Goal: Transaction & Acquisition: Purchase product/service

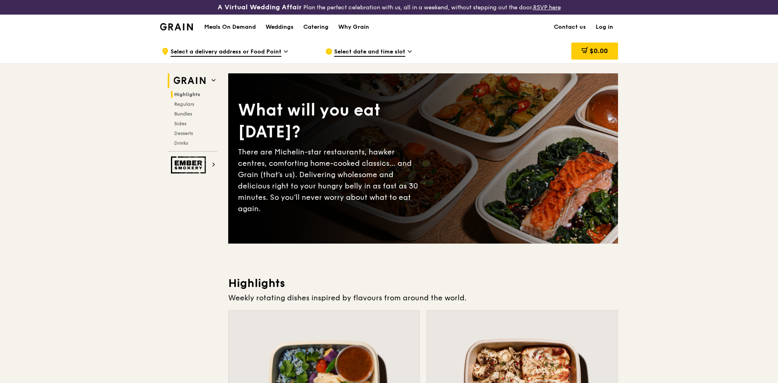
click at [192, 77] on img at bounding box center [189, 80] width 37 height 15
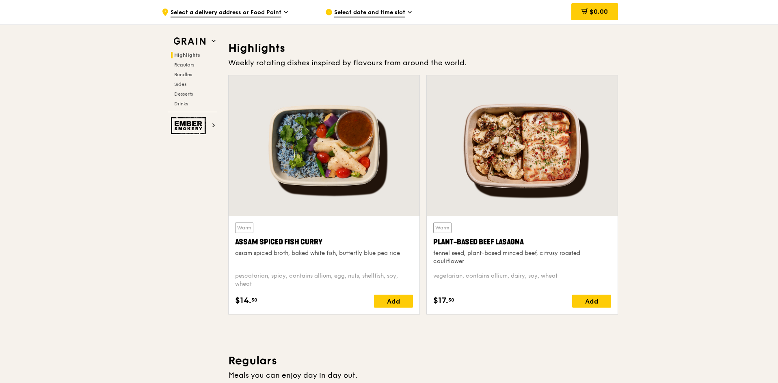
scroll to position [244, 0]
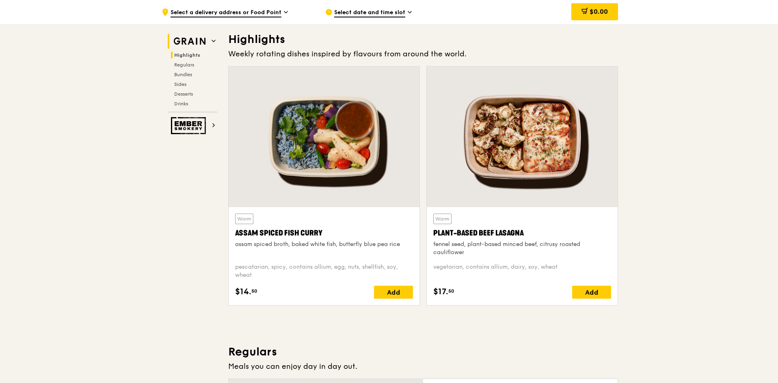
click at [213, 42] on icon at bounding box center [213, 41] width 4 height 4
click at [185, 65] on span "Regulars" at bounding box center [185, 65] width 22 height 6
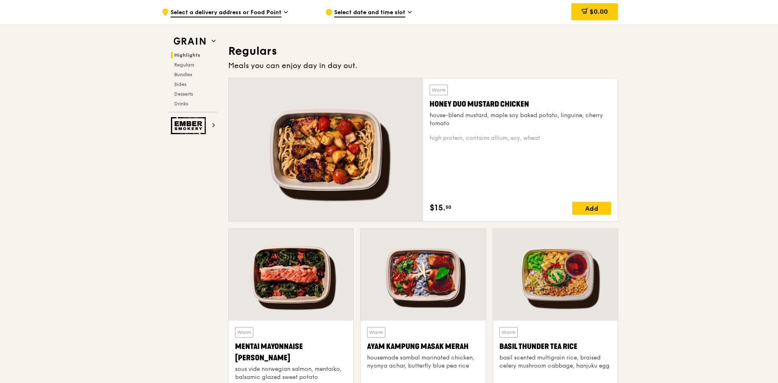
scroll to position [556, 0]
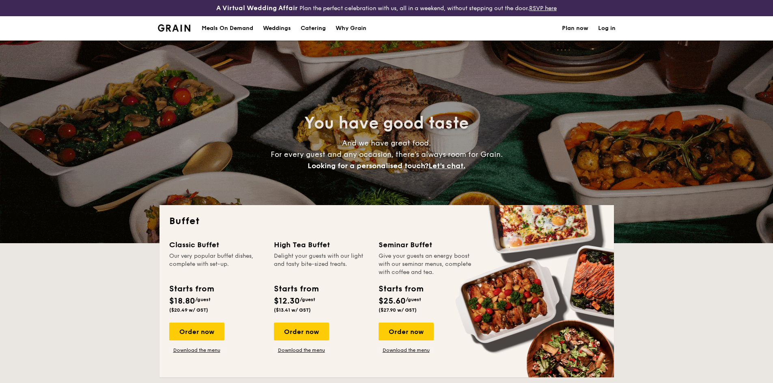
select select
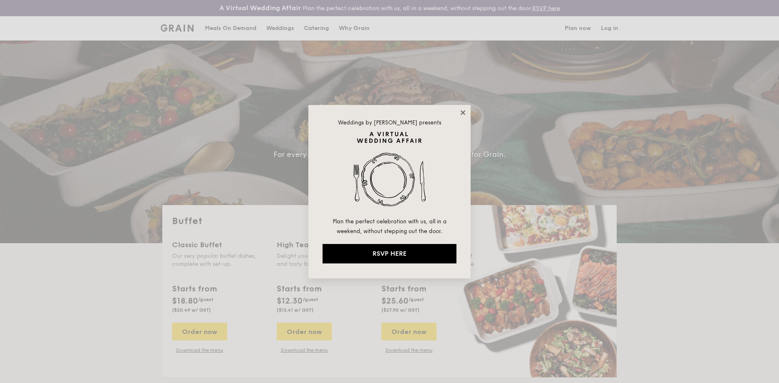
click at [461, 112] on icon at bounding box center [462, 112] width 7 height 7
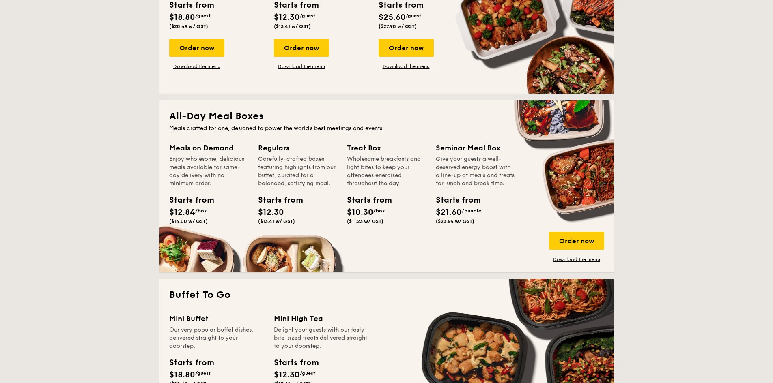
scroll to position [406, 0]
